Goal: Obtain resource: Obtain resource

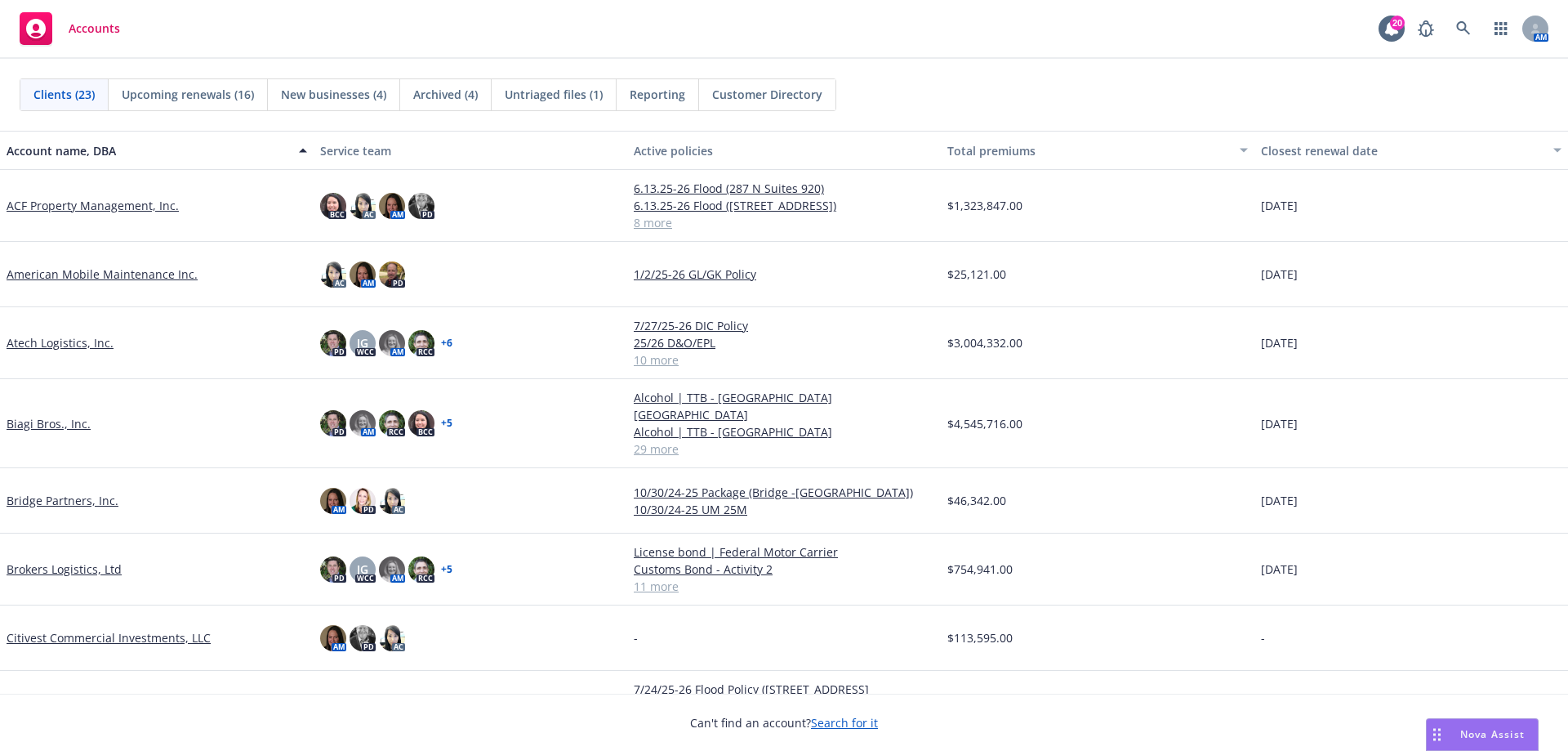
click at [59, 340] on link "Atech Logistics, Inc." at bounding box center [60, 343] width 107 height 17
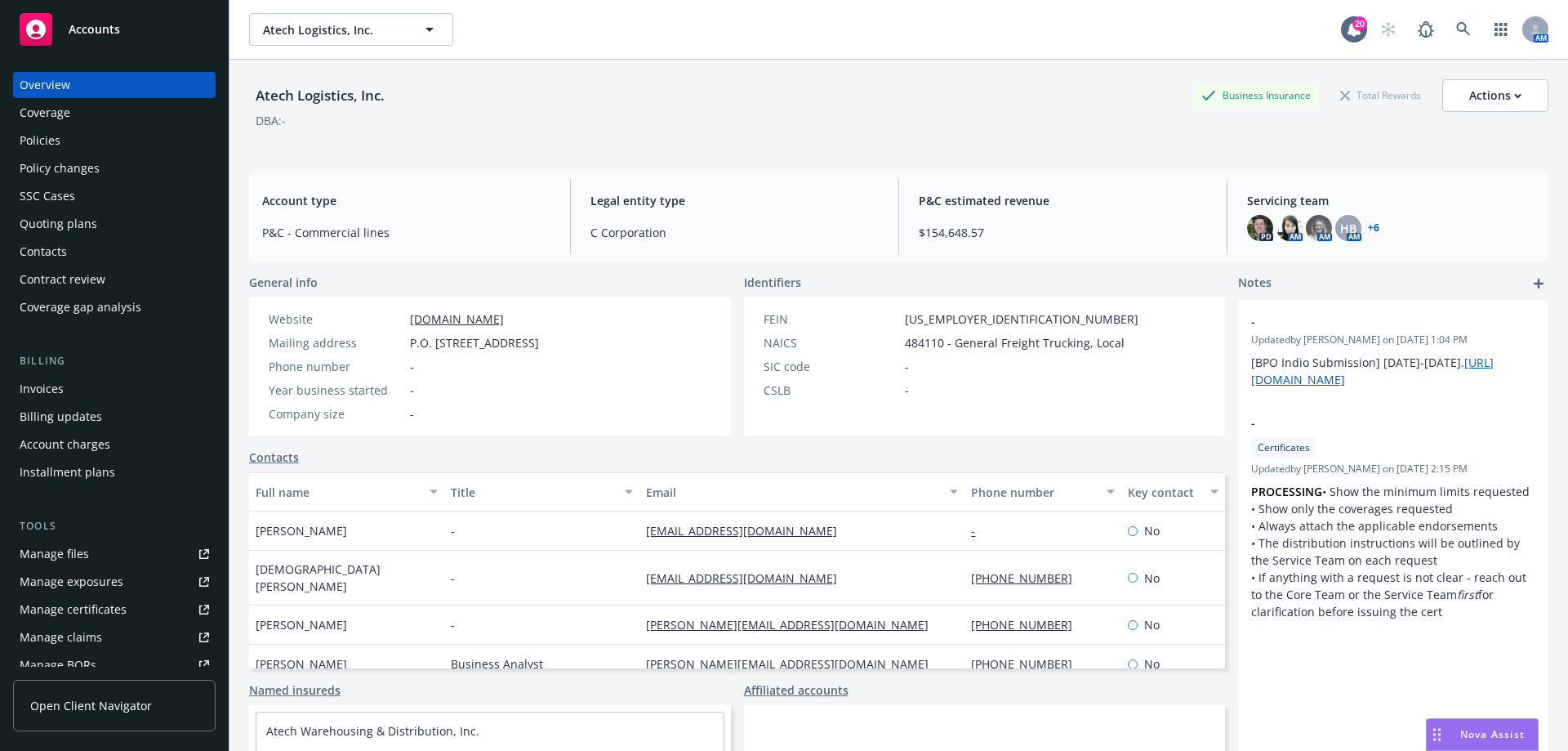
click at [116, 142] on div "Policies" at bounding box center [114, 141] width 190 height 26
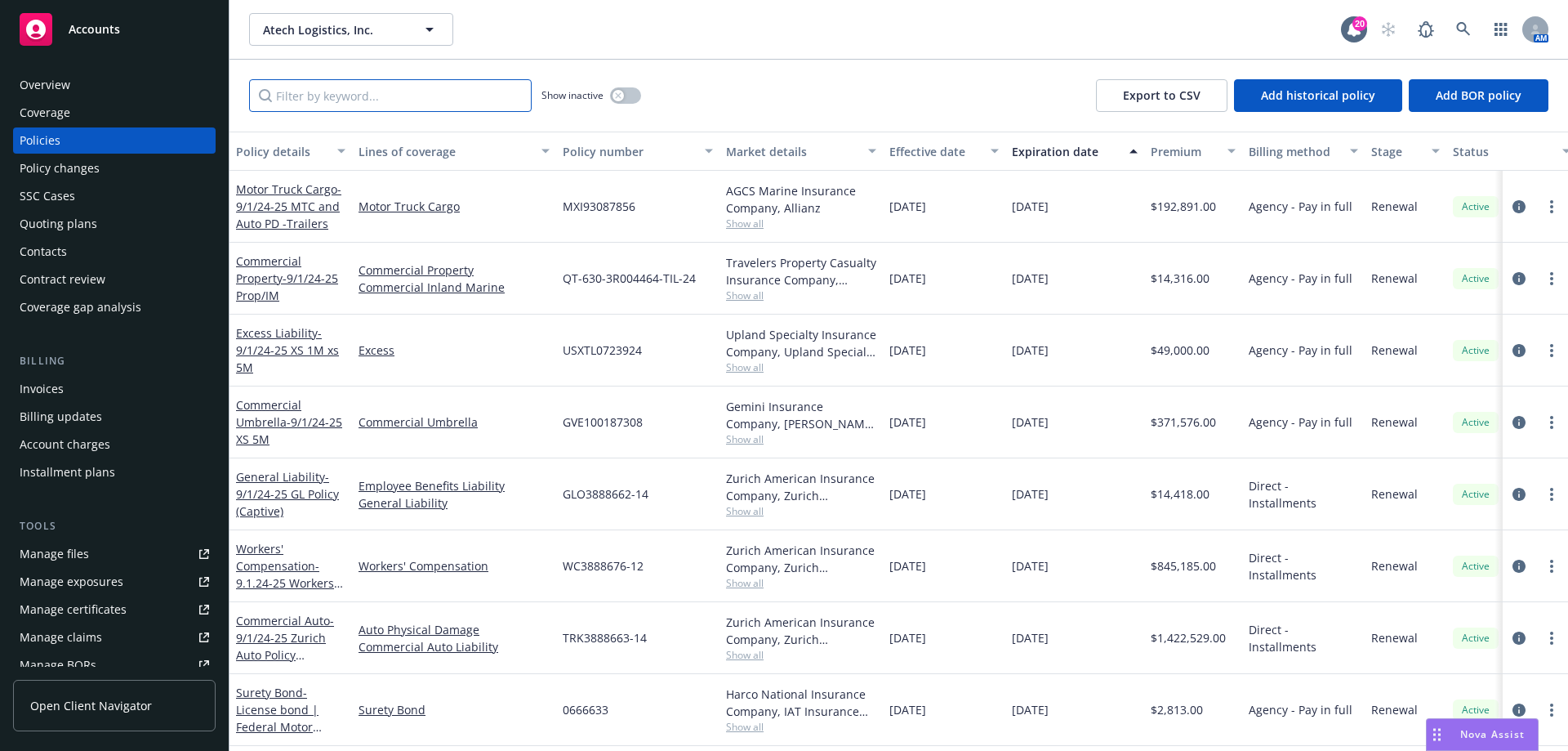
click at [464, 90] on input "Filter by keyword..." at bounding box center [390, 95] width 282 height 33
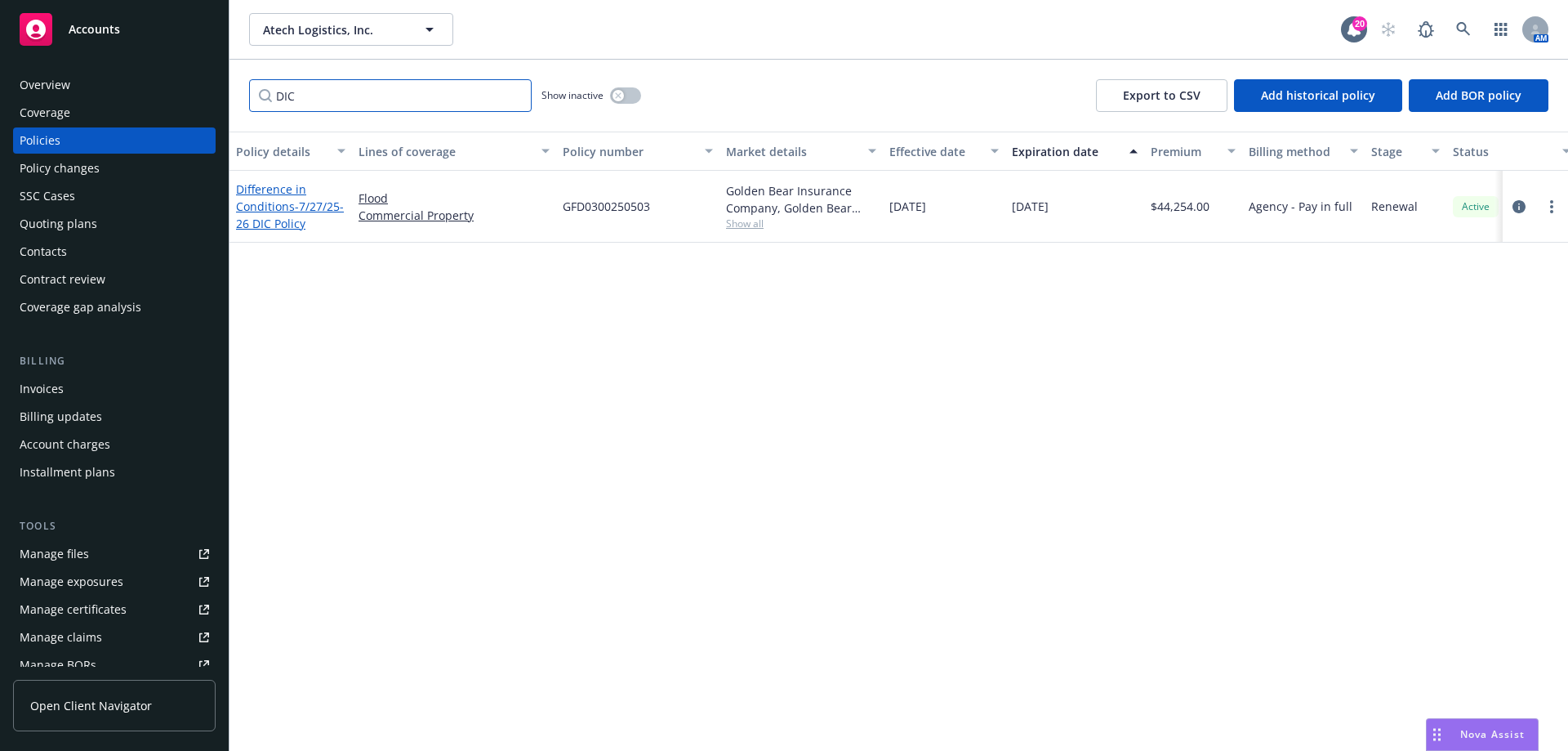
type input "DIC"
click at [268, 212] on link "Difference in Conditions - 7/27/25-26 DIC Policy" at bounding box center [290, 206] width 108 height 50
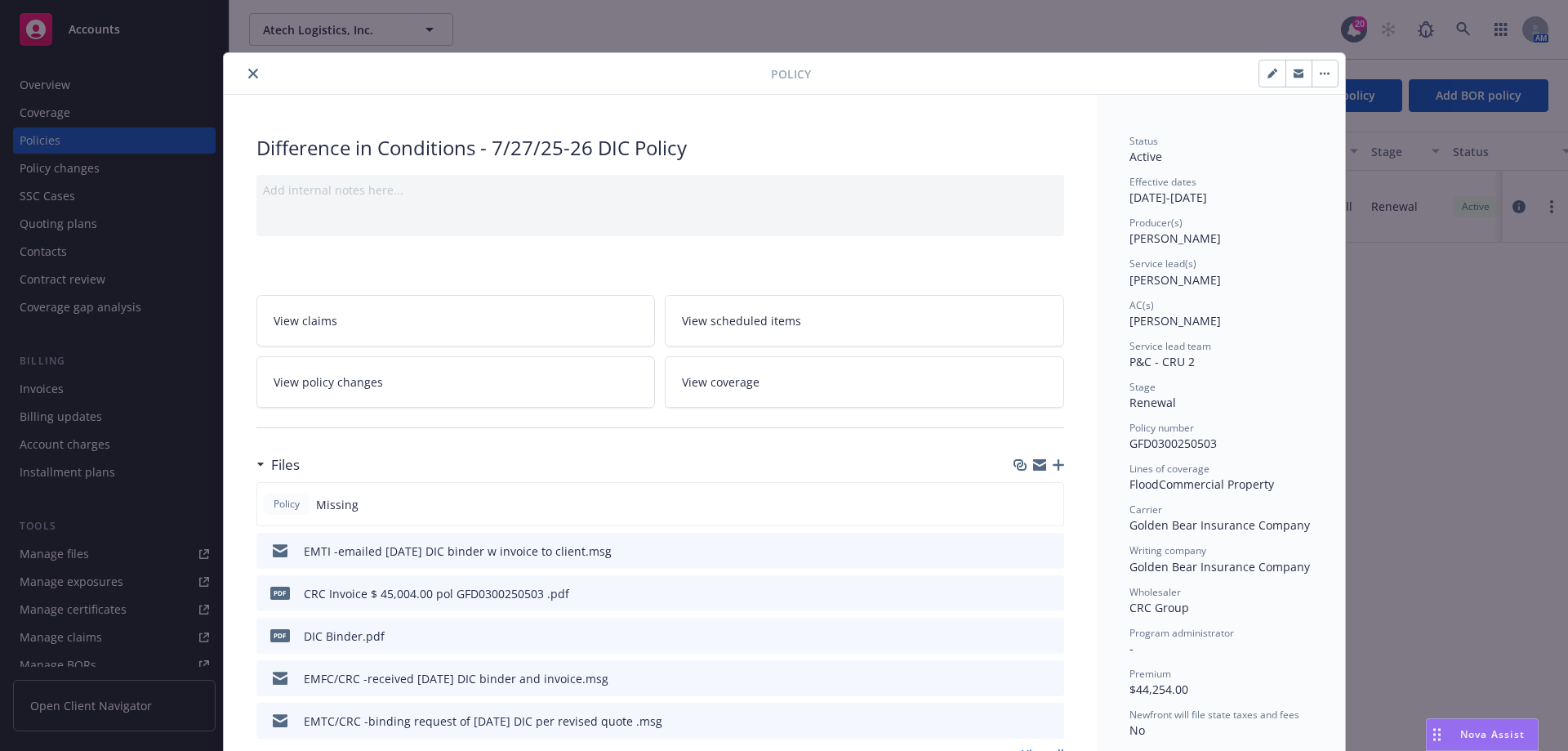
scroll to position [82, 0]
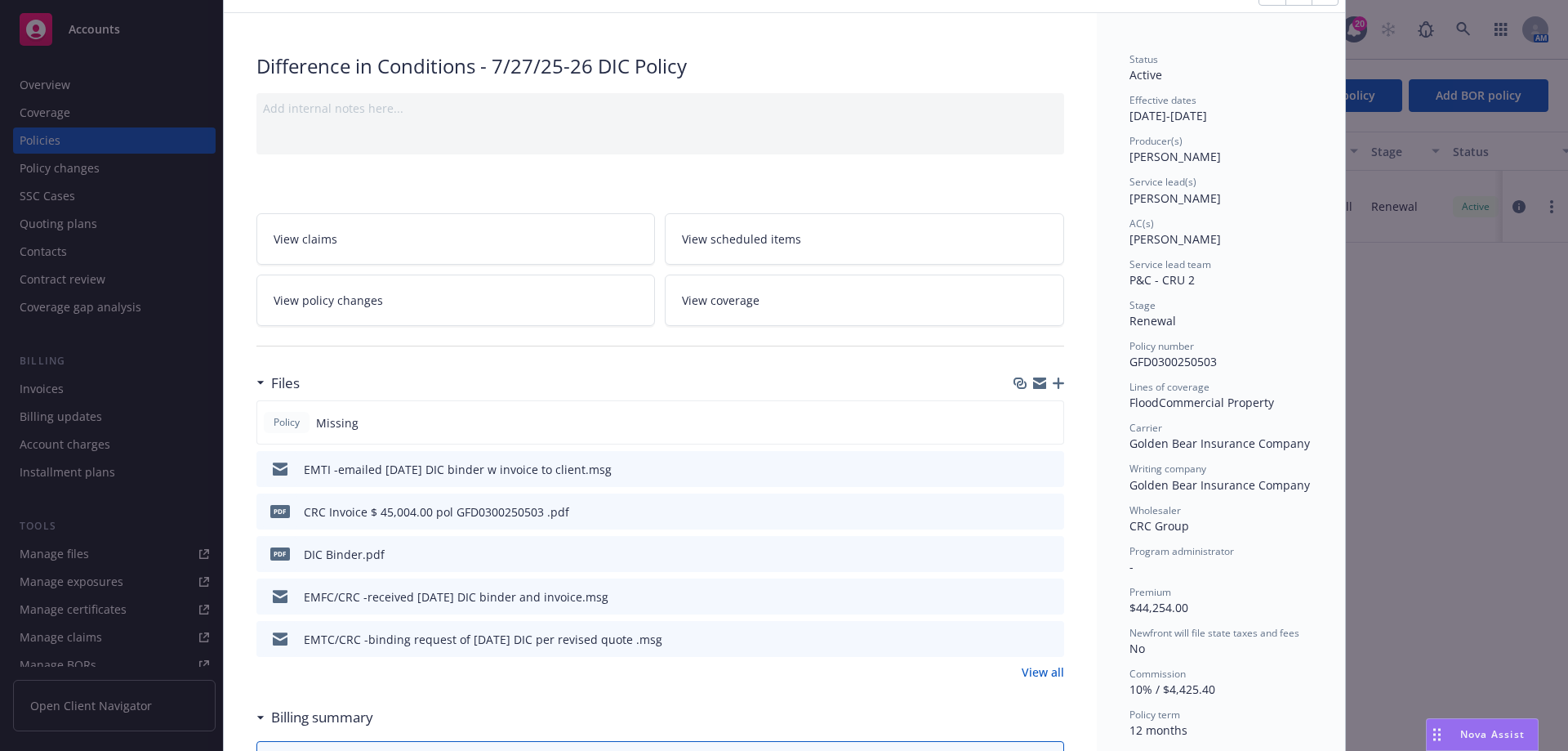
click at [1025, 676] on link "View all" at bounding box center [1043, 672] width 42 height 17
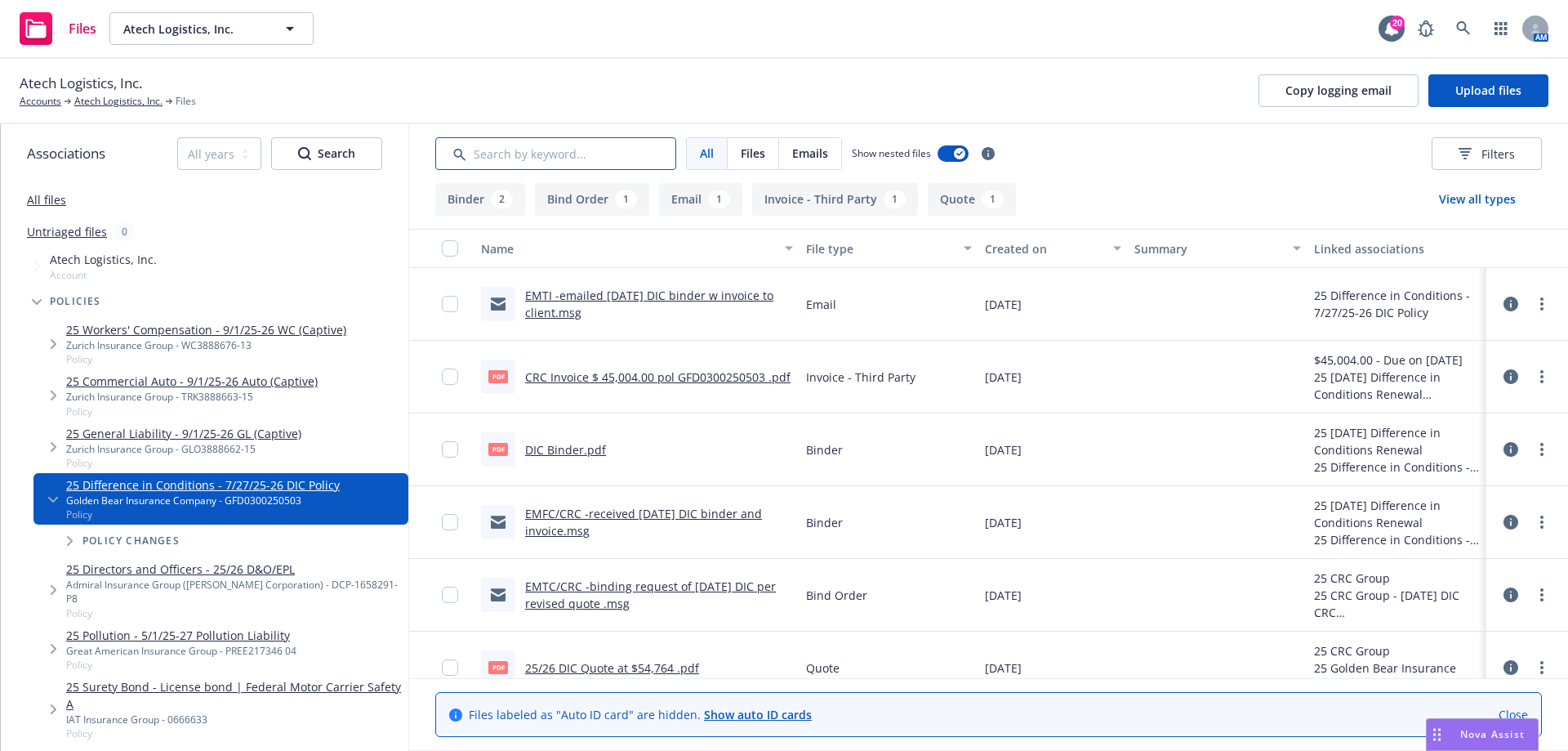
click at [533, 148] on input "Search by keyword..." at bounding box center [556, 153] width 241 height 33
type input "proposal"
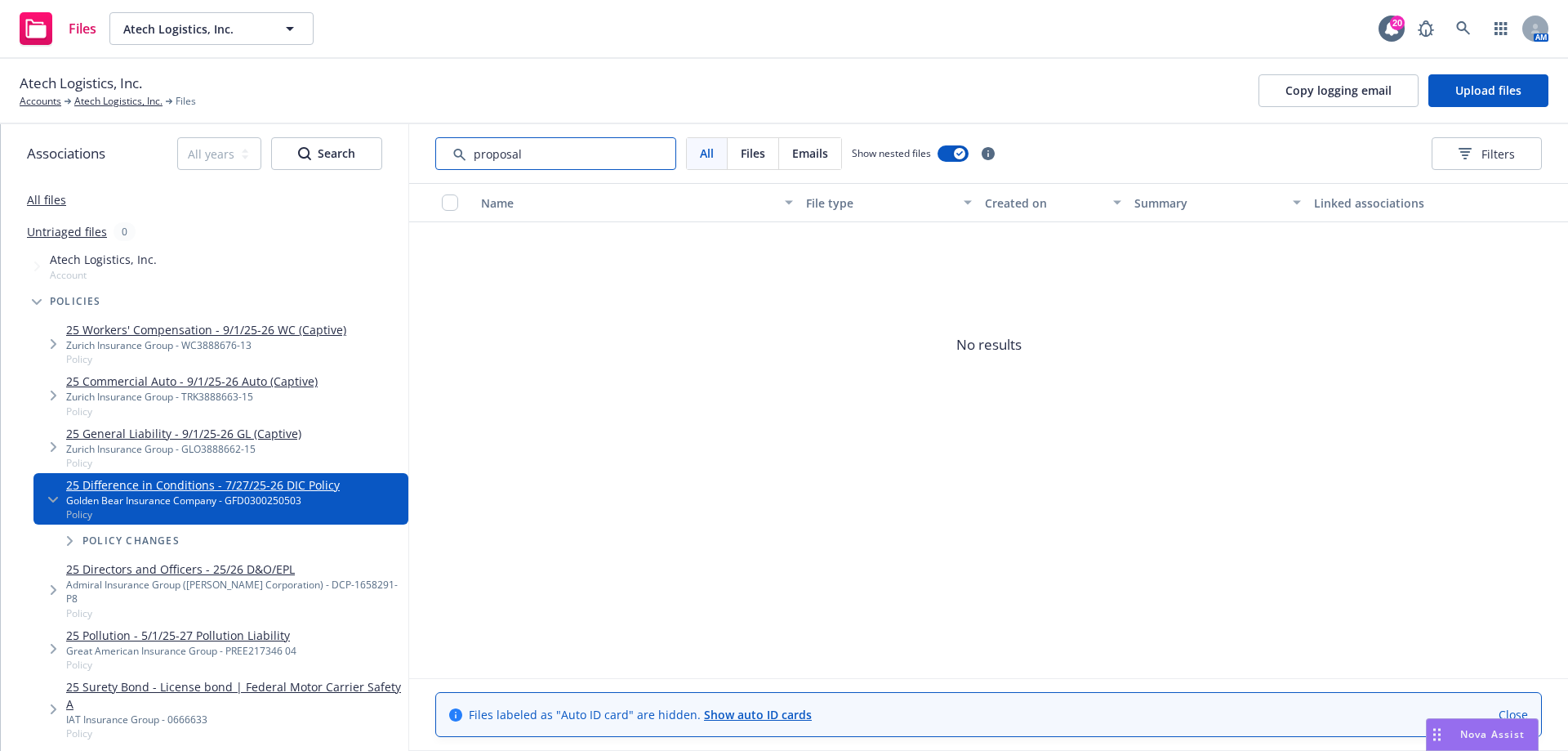
drag, startPoint x: 543, startPoint y: 157, endPoint x: 455, endPoint y: 157, distance: 88.0
click at [455, 157] on input "Search by keyword..." at bounding box center [556, 153] width 241 height 33
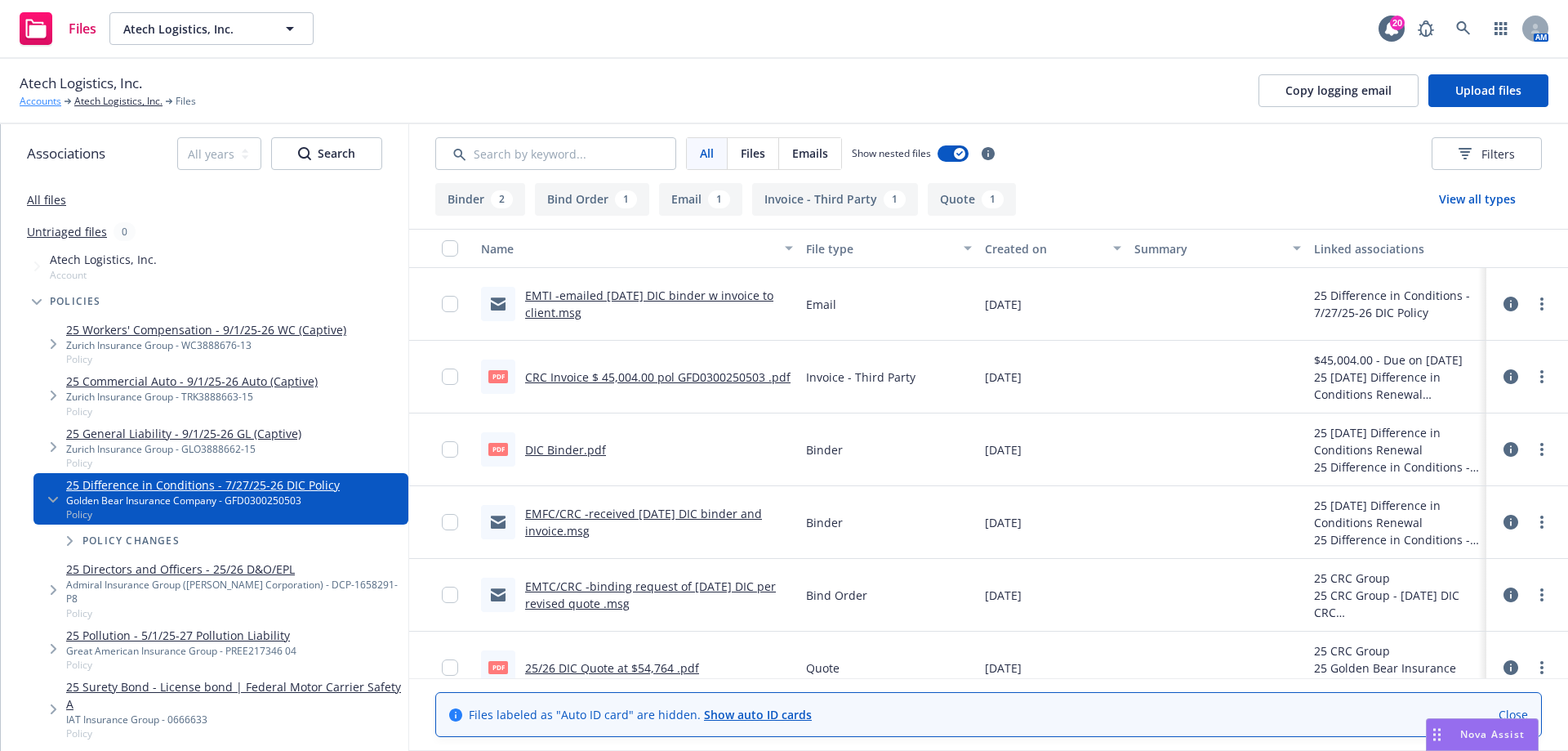
click at [47, 98] on link "Accounts" at bounding box center [40, 101] width 41 height 15
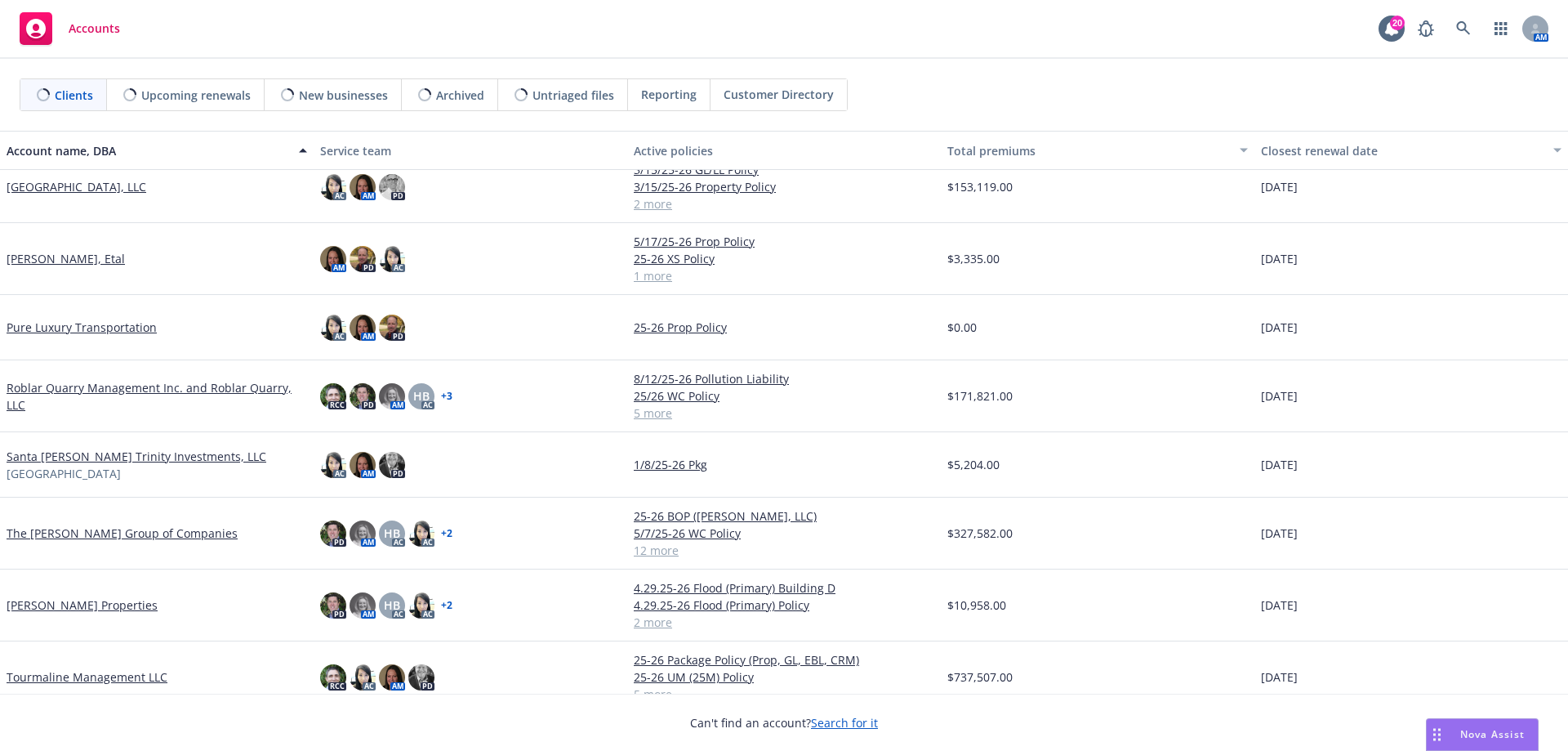
scroll to position [980, 0]
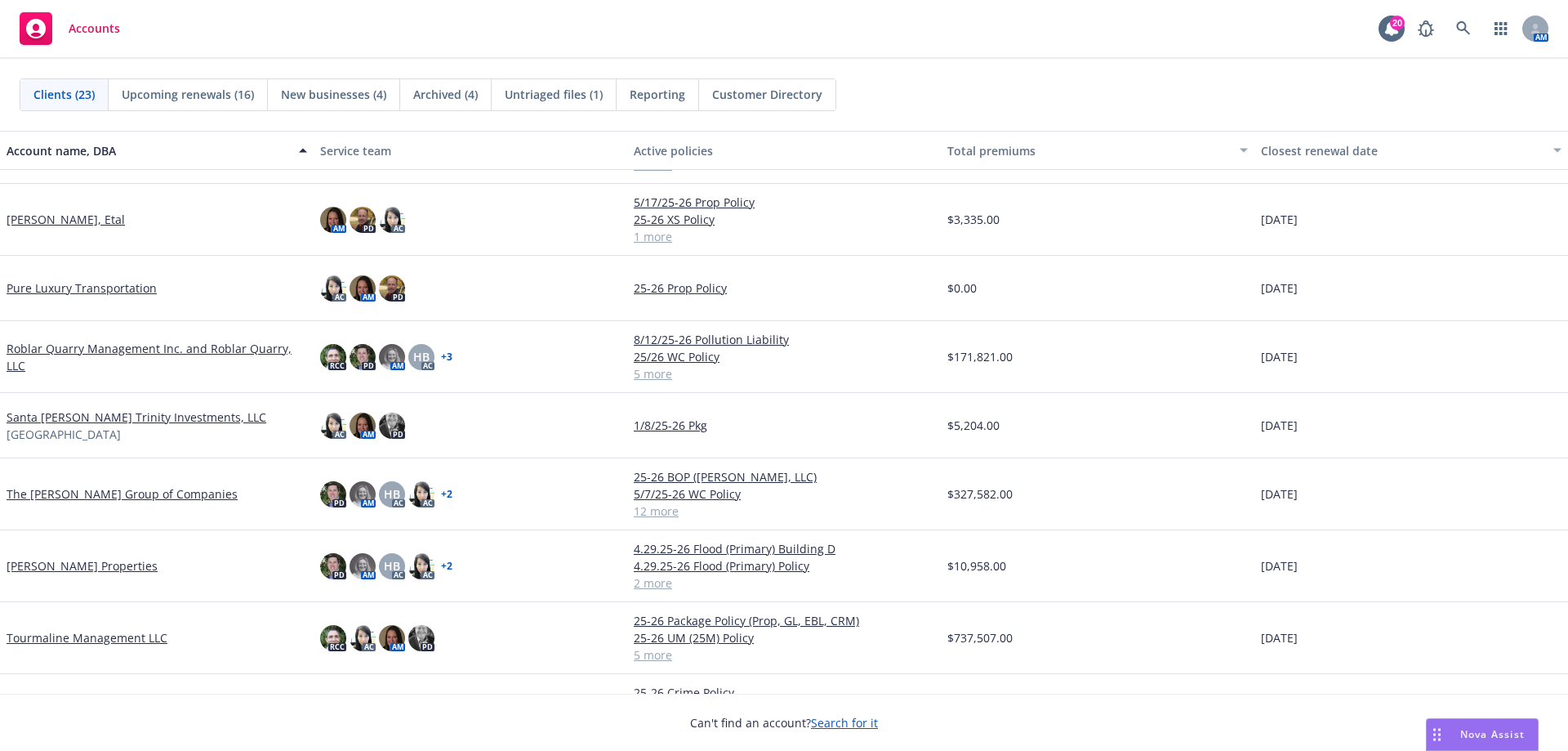
click at [76, 635] on link "Tourmaline Management LLC" at bounding box center [86, 637] width 160 height 17
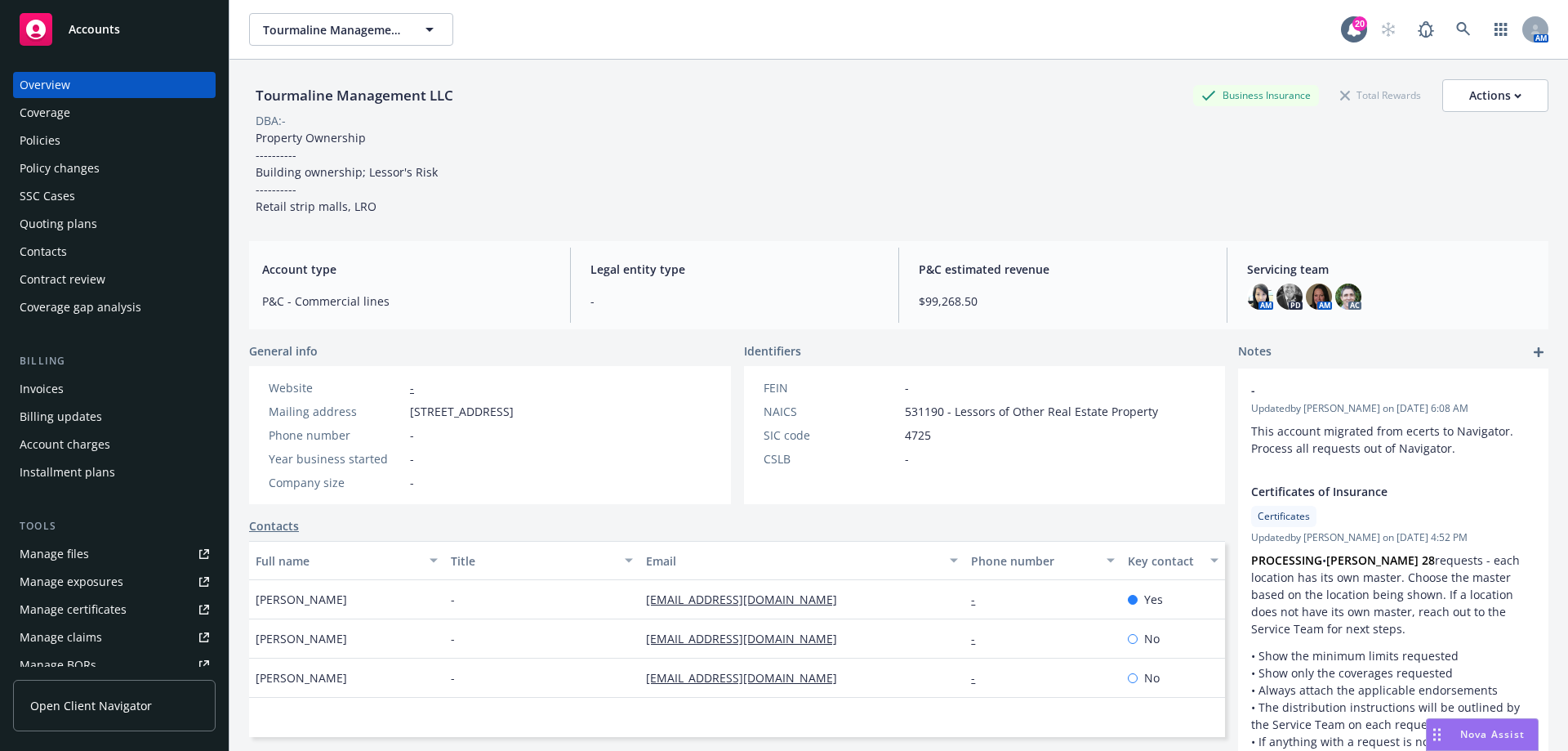
click at [99, 142] on div "Policies" at bounding box center [114, 141] width 190 height 26
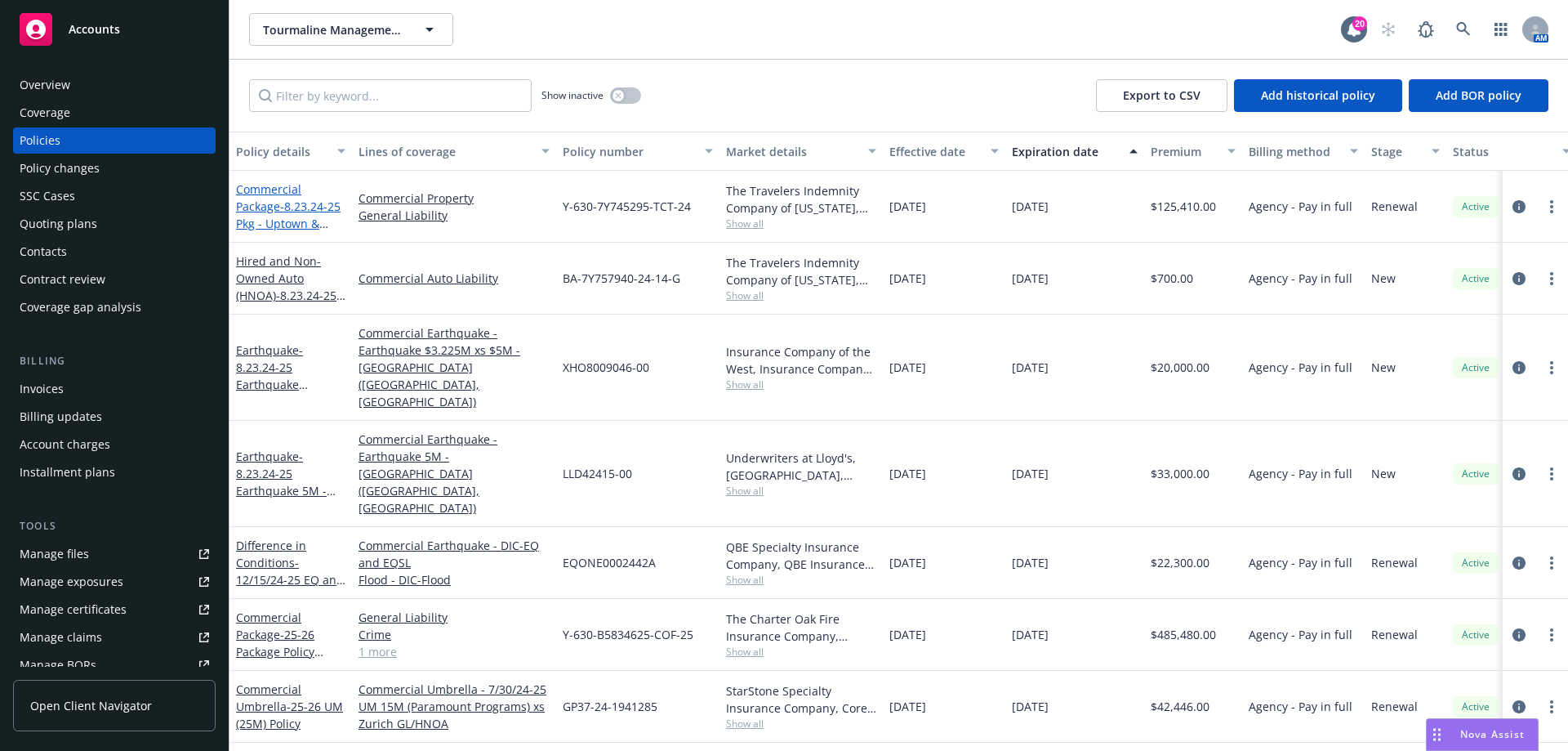
click at [280, 211] on span "- 8.23.24-25 Pkg - Uptown & [PERSON_NAME]" at bounding box center [288, 223] width 104 height 50
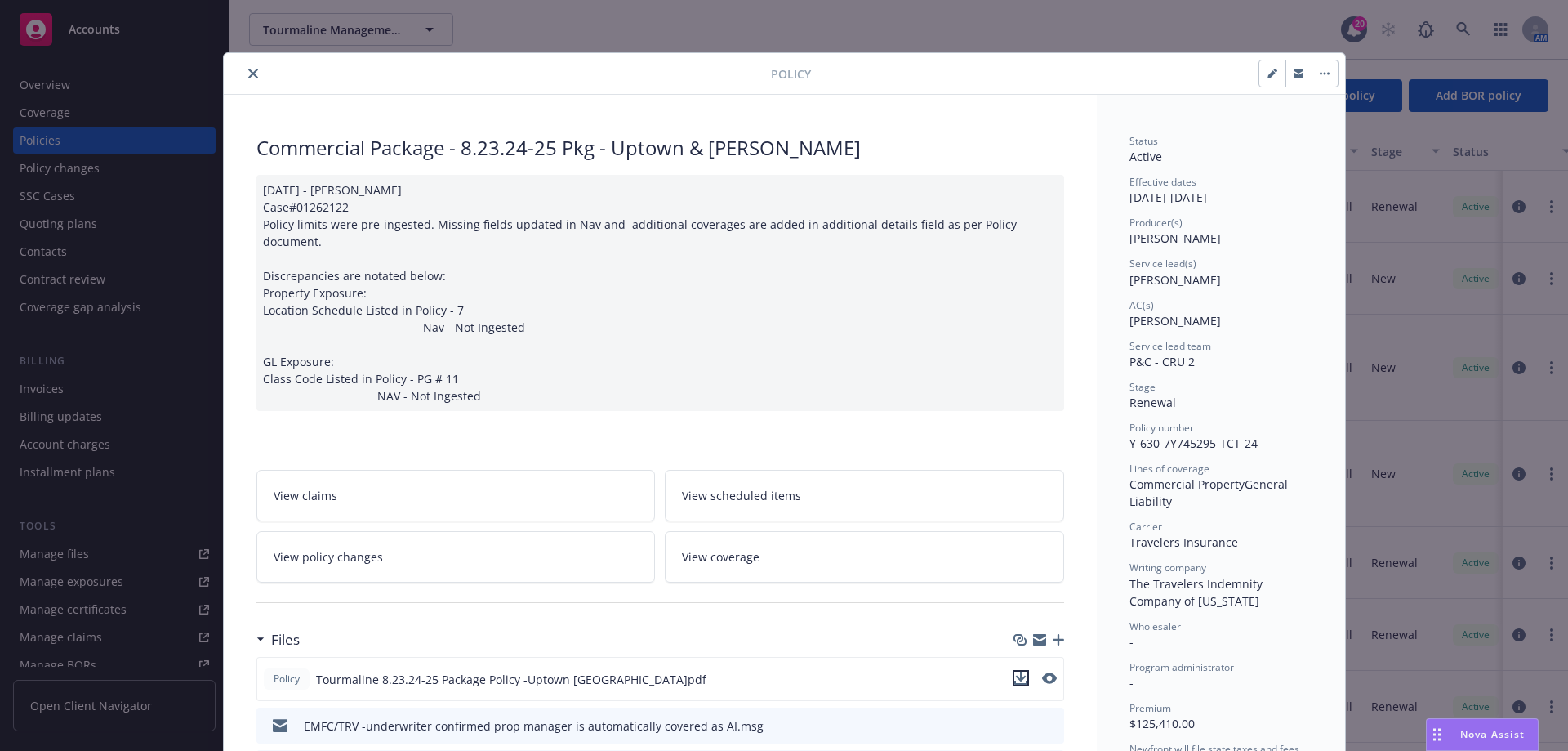
click at [1014, 672] on icon "download file" at bounding box center [1021, 679] width 13 height 13
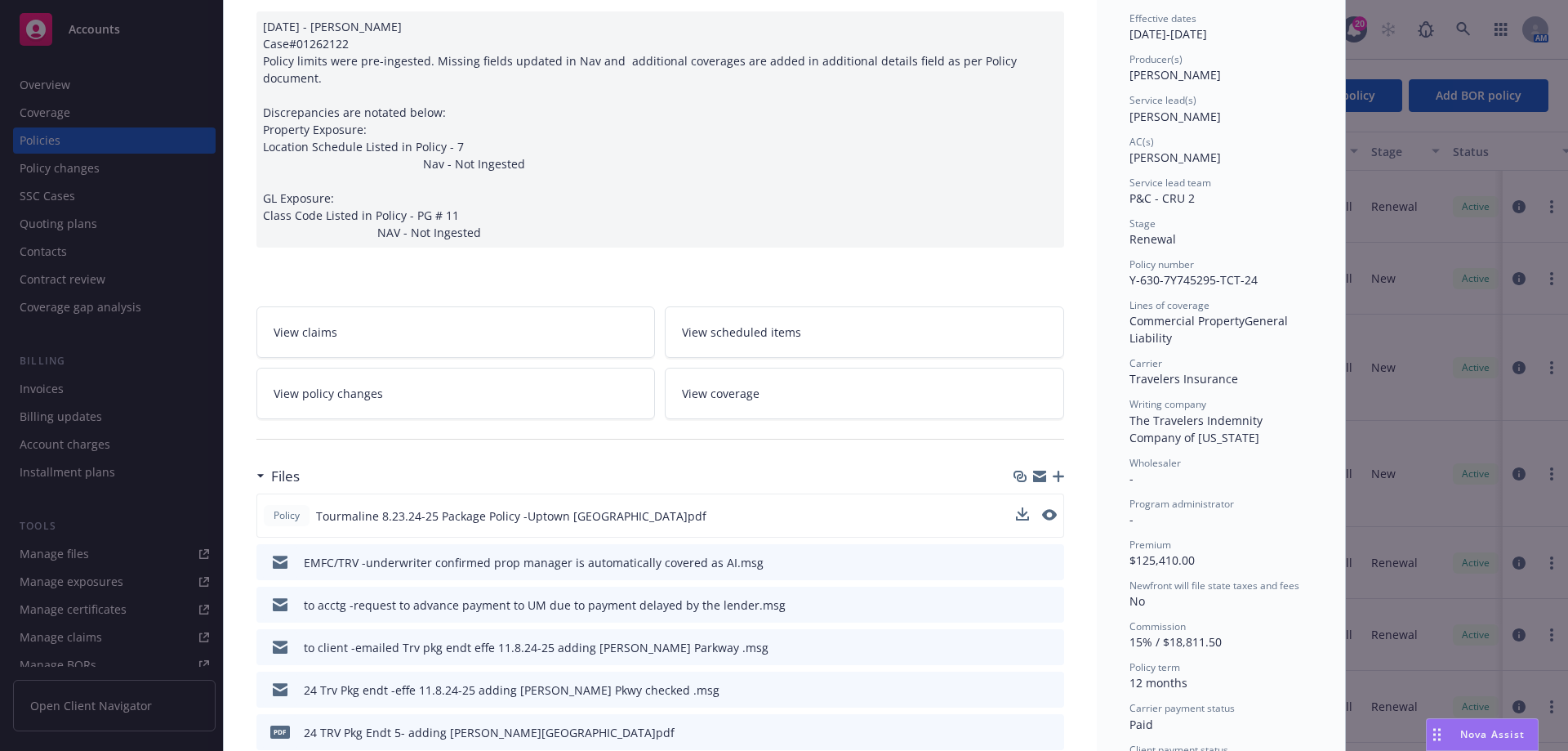
scroll to position [245, 0]
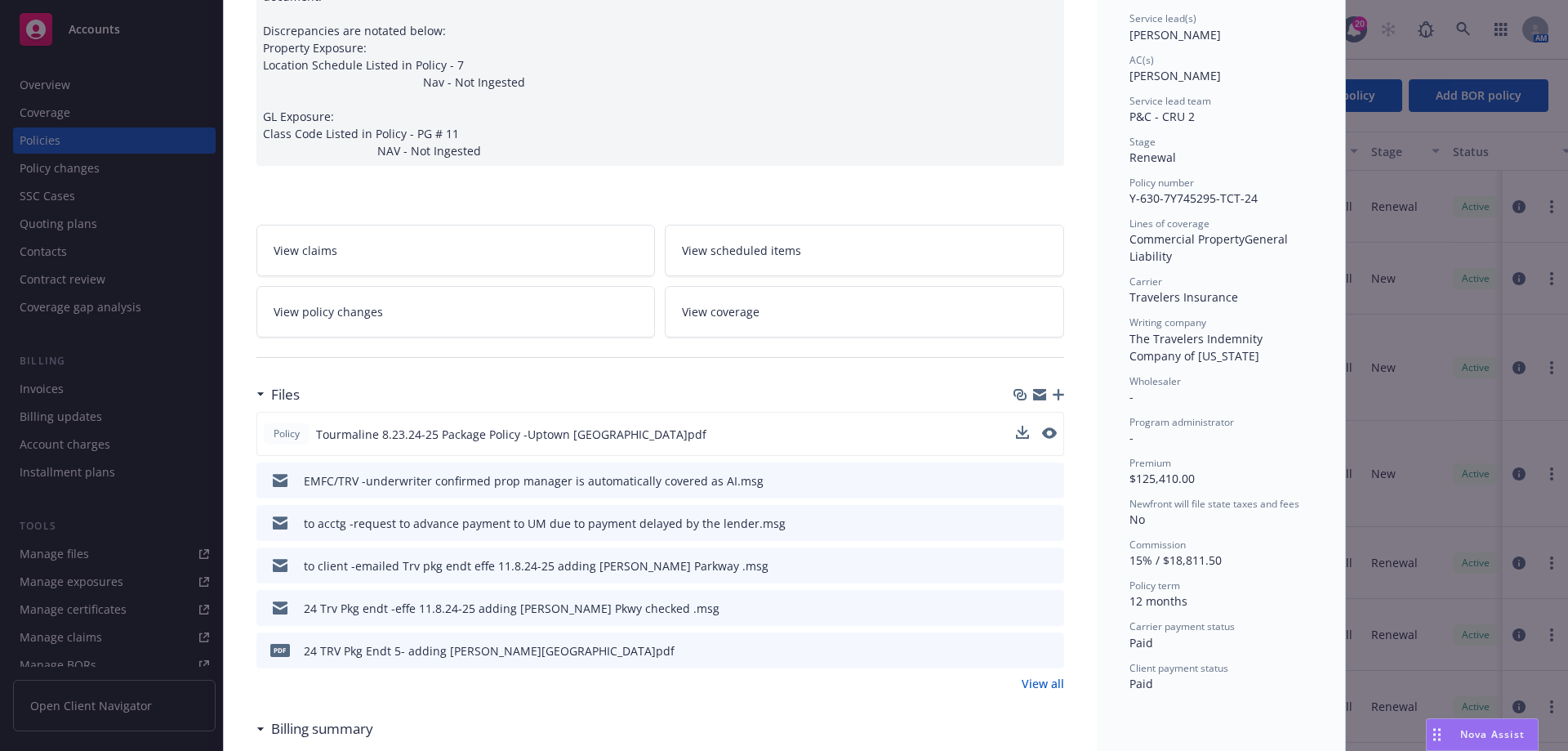
click at [1015, 601] on icon "download file" at bounding box center [1022, 607] width 13 height 13
click at [1019, 643] on icon "download file" at bounding box center [1022, 650] width 13 height 13
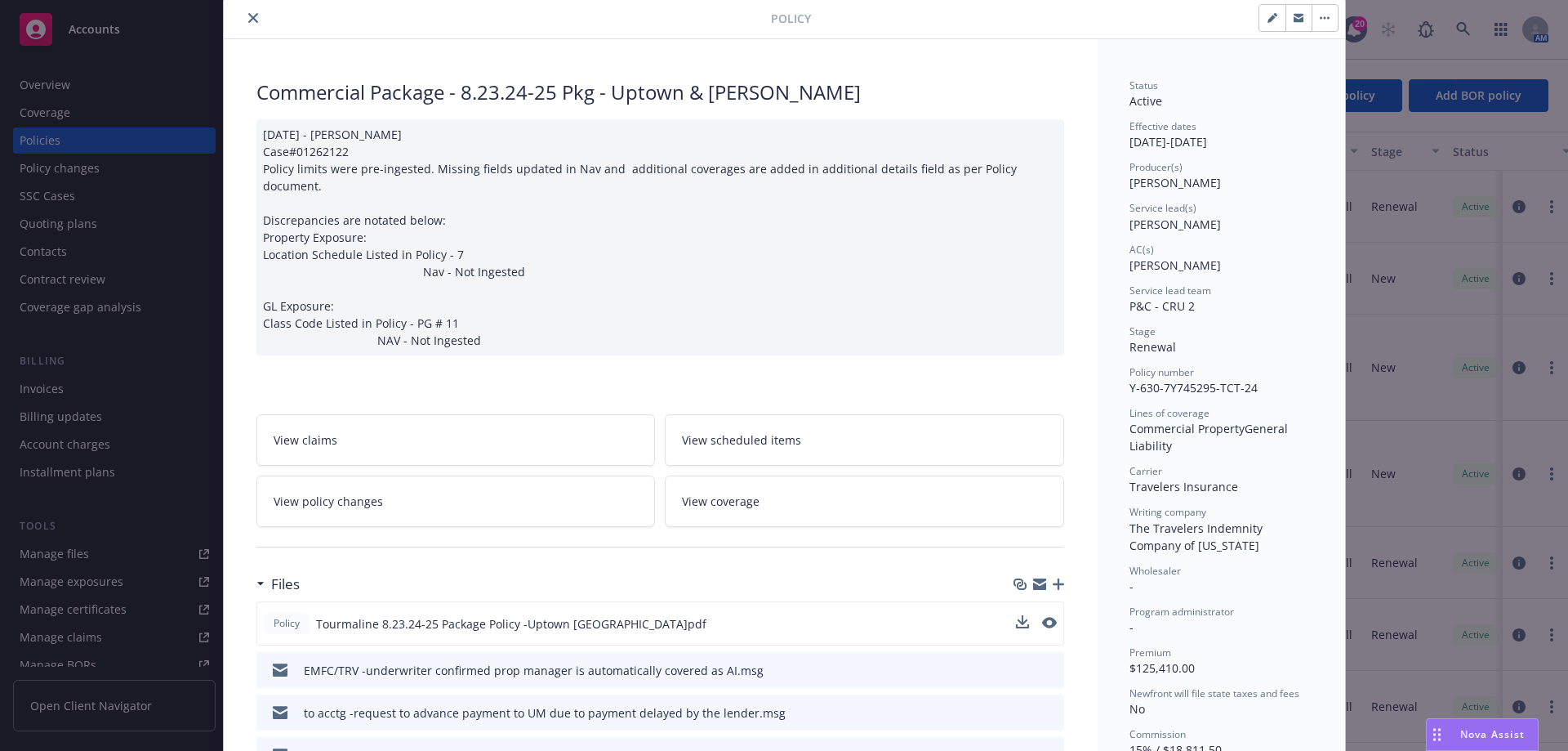
scroll to position [0, 0]
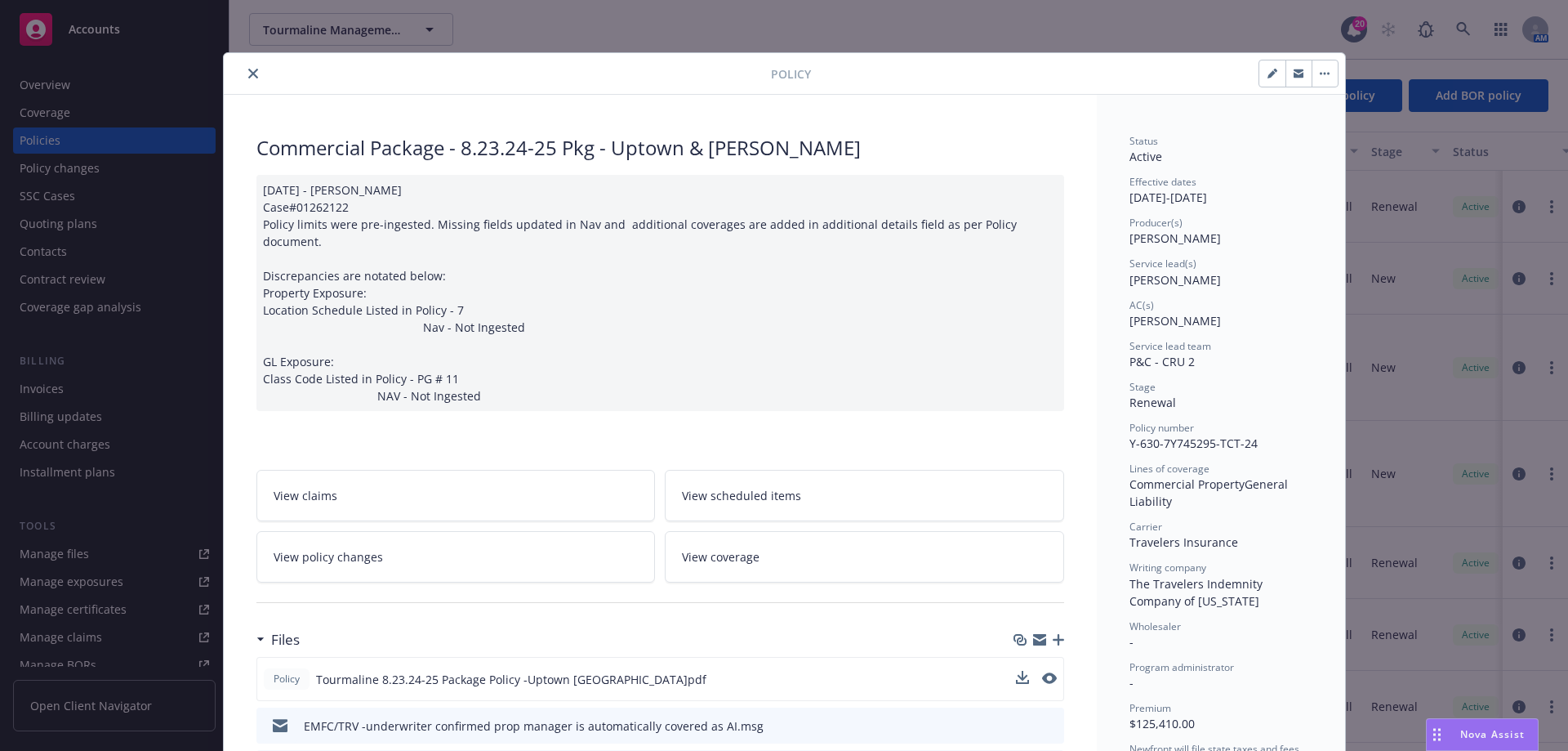
click at [243, 69] on button "close" at bounding box center [252, 73] width 20 height 20
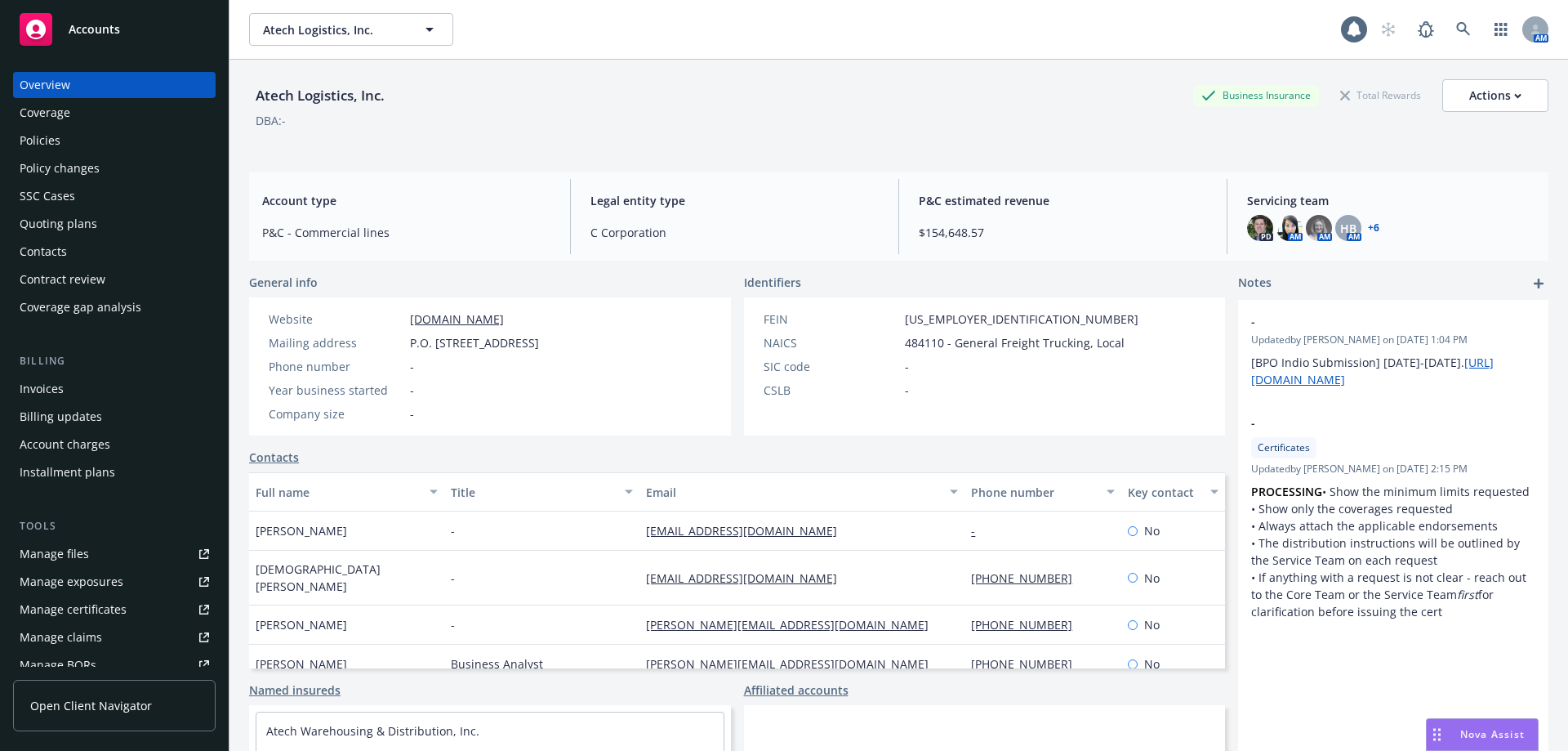
click at [94, 139] on div "Policies" at bounding box center [114, 141] width 190 height 26
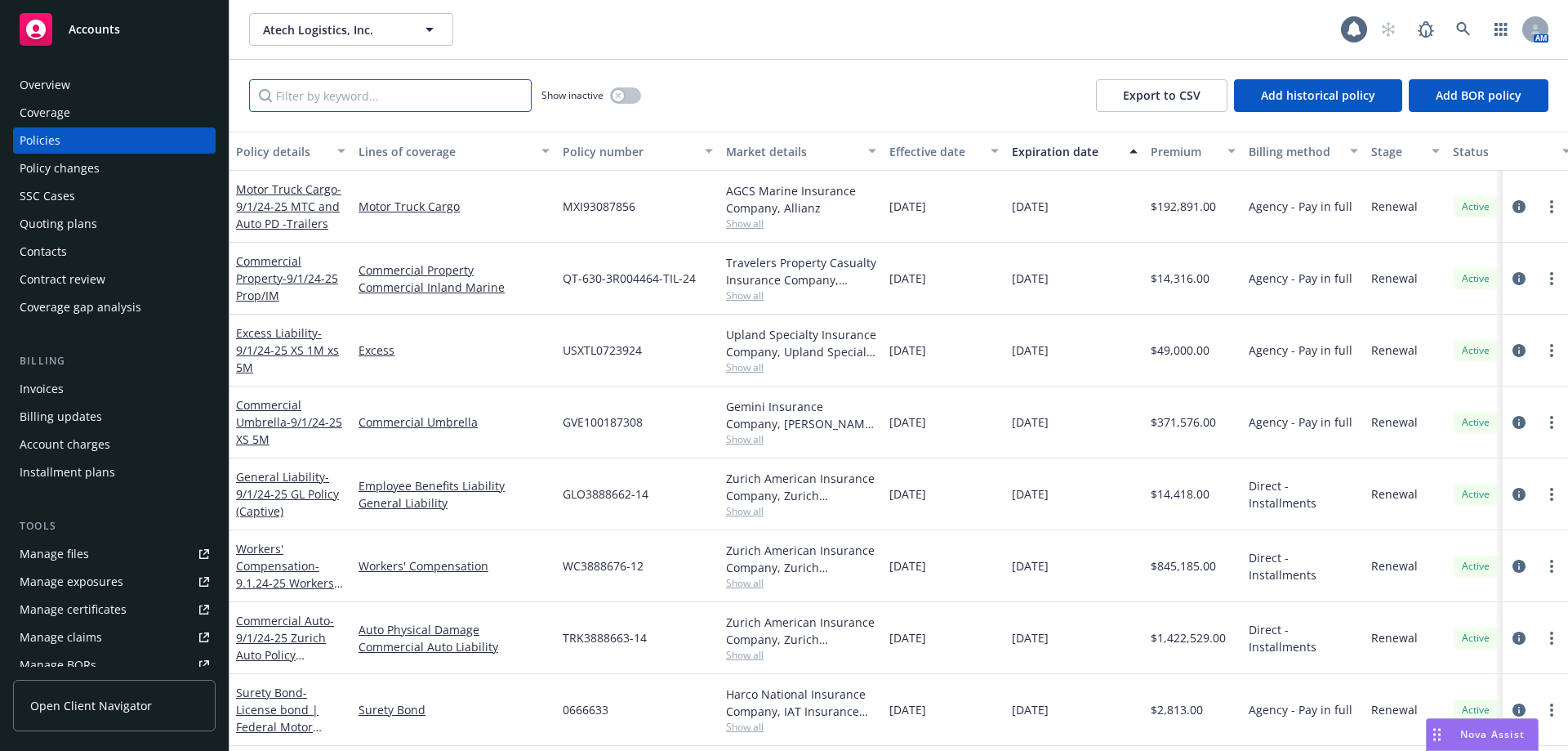
click at [378, 92] on input "Filter by keyword..." at bounding box center [390, 95] width 282 height 33
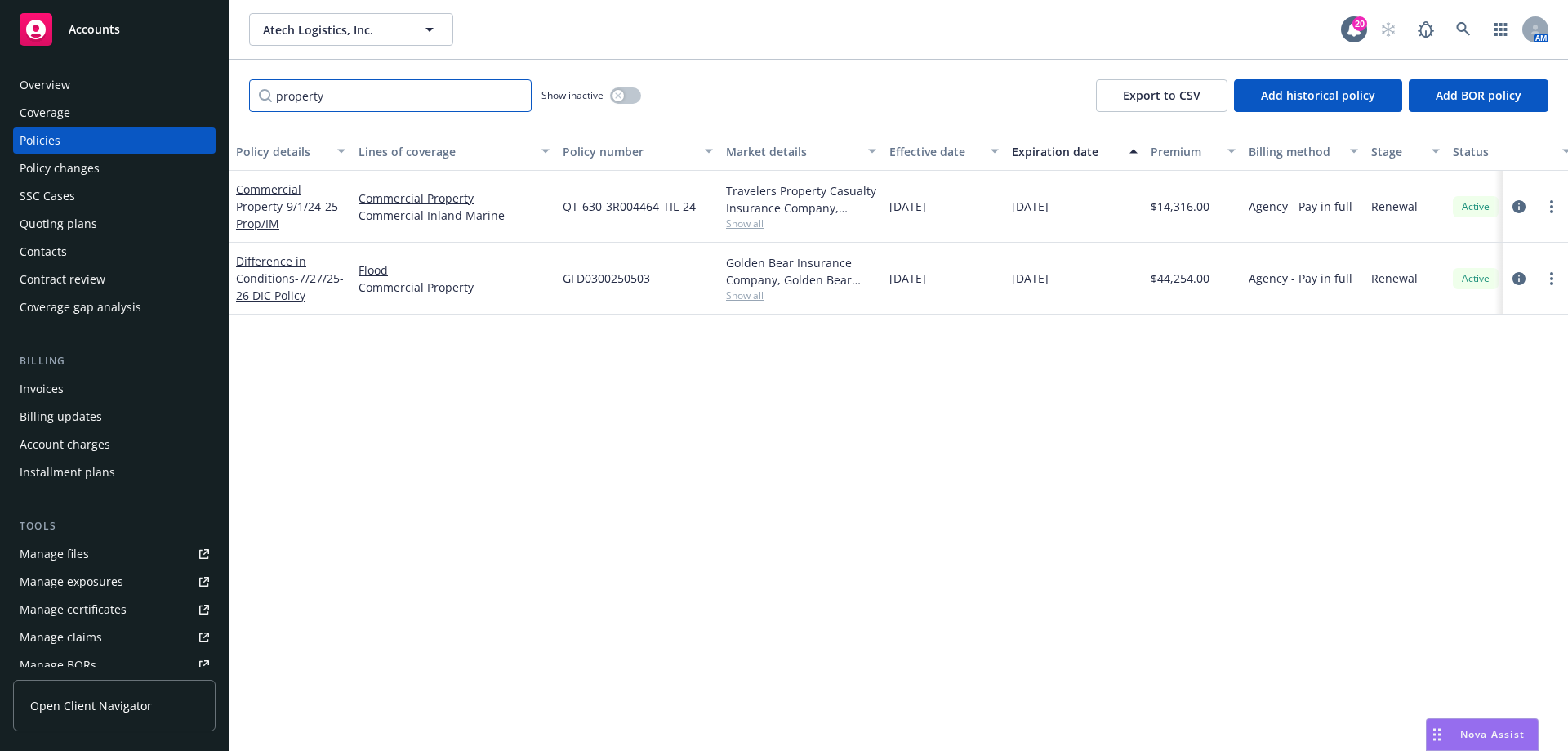
type input "property"
drag, startPoint x: 563, startPoint y: 206, endPoint x: 714, endPoint y: 207, distance: 151.0
click at [714, 207] on div "QT-630-3R004464-TIL-24" at bounding box center [638, 207] width 163 height 72
copy span "QT-630-3R004464-TIL-24"
